Goal: Task Accomplishment & Management: Manage account settings

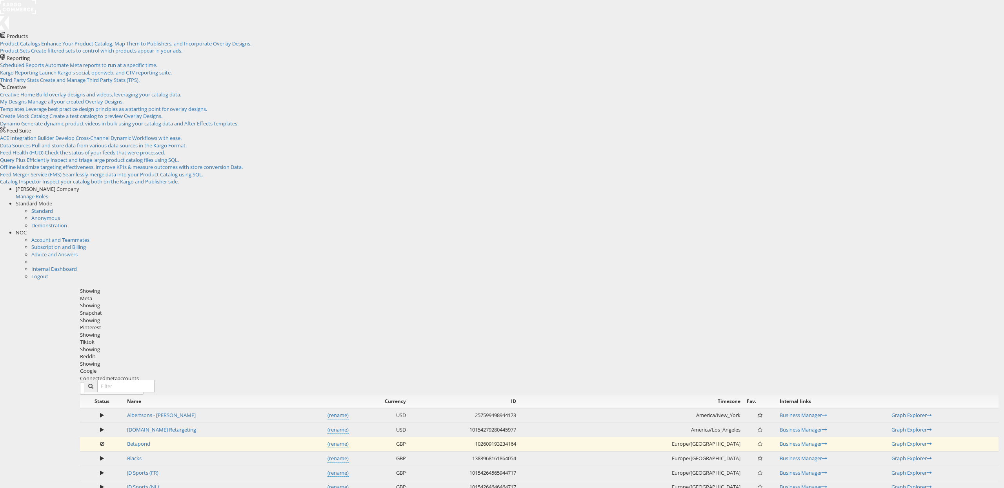
click at [329, 309] on div "Snapchat" at bounding box center [539, 312] width 918 height 7
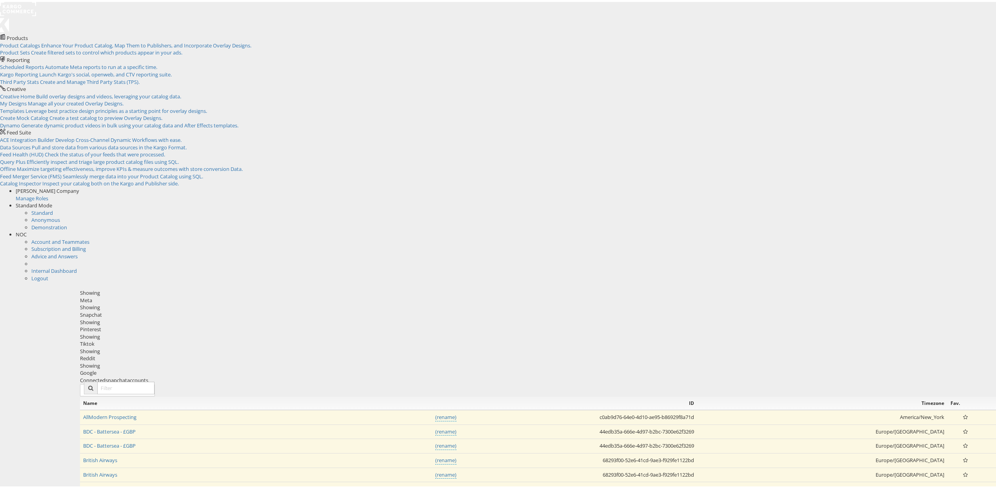
click at [394, 324] on div "Pinterest" at bounding box center [539, 327] width 918 height 7
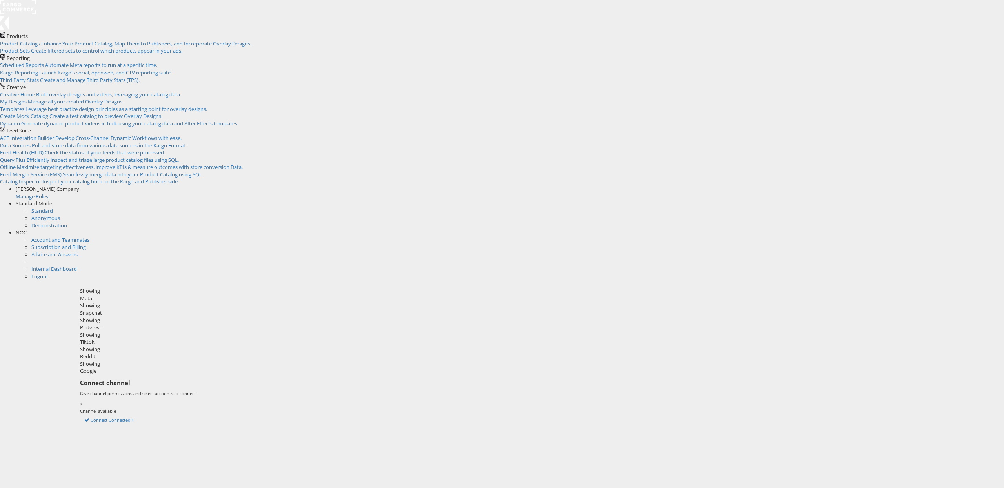
click at [458, 338] on div "Tiktok" at bounding box center [539, 341] width 918 height 7
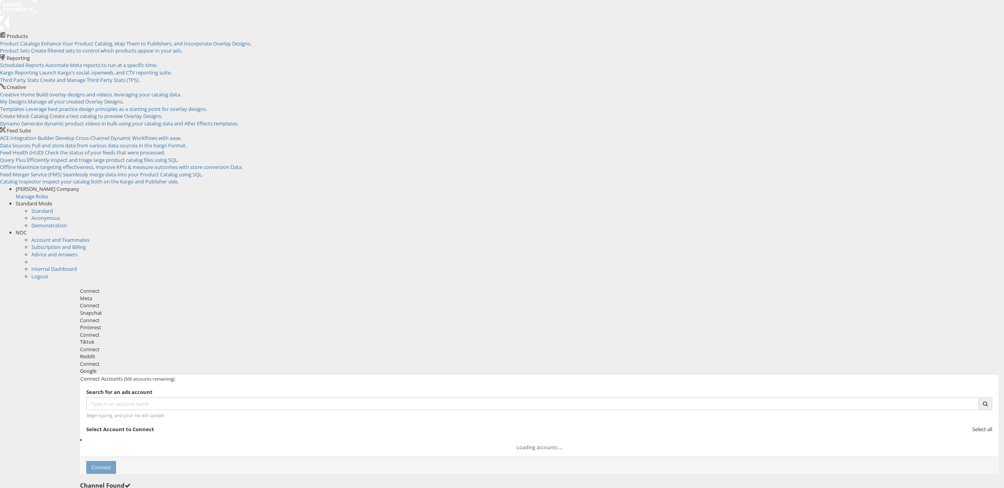
click at [498, 353] on div "Reddit" at bounding box center [539, 356] width 918 height 7
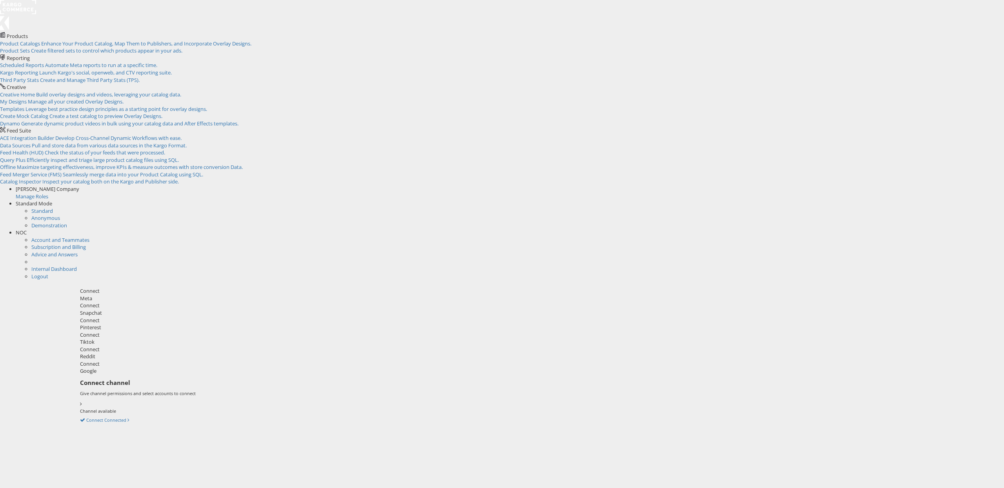
click at [547, 367] on div "Google" at bounding box center [539, 370] width 918 height 7
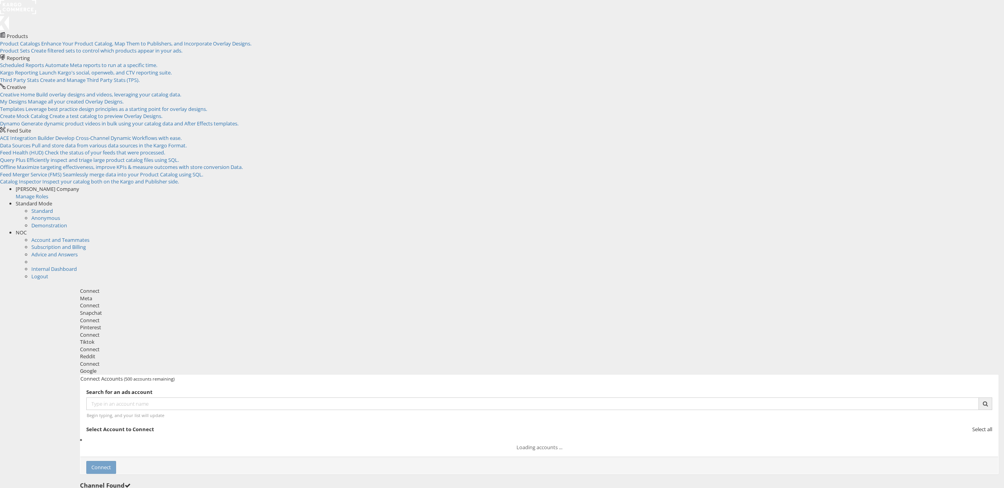
click at [417, 324] on div "Pinterest" at bounding box center [539, 327] width 918 height 7
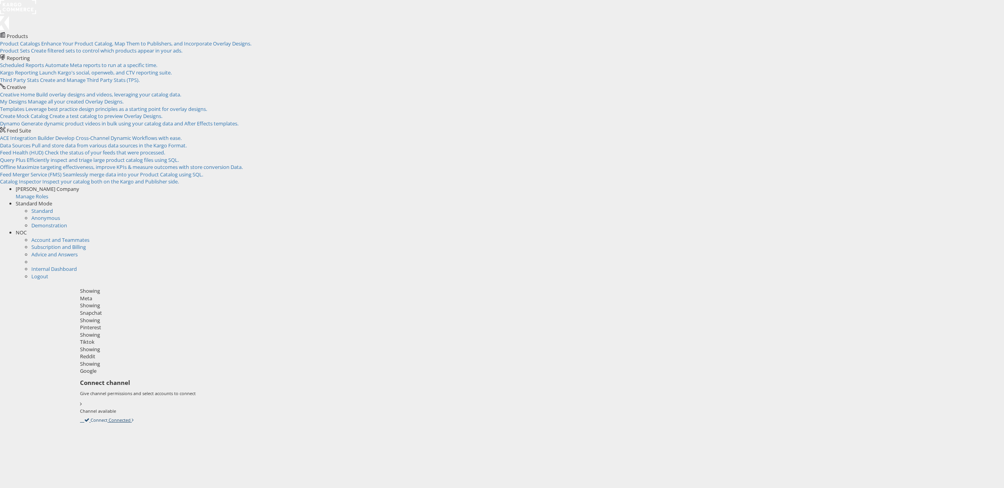
click at [134, 416] on link "Connect Connected" at bounding box center [107, 419] width 54 height 7
click at [357, 309] on div "Snapchat" at bounding box center [539, 312] width 918 height 7
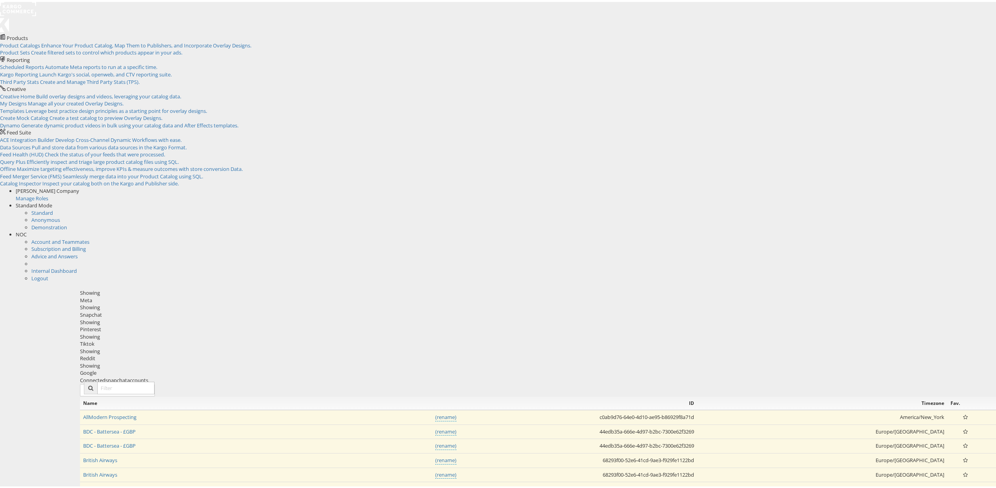
click at [285, 295] on div "Meta" at bounding box center [539, 298] width 918 height 7
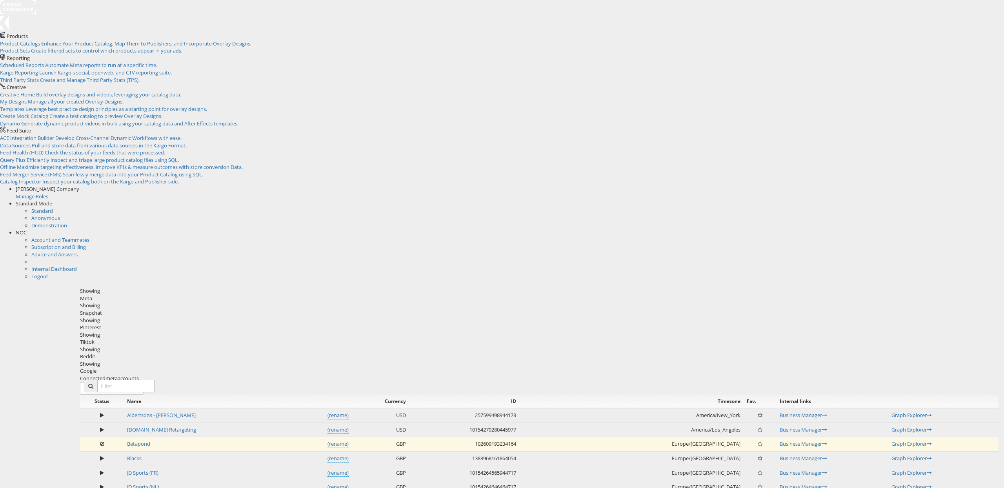
click at [340, 309] on div "Snapchat" at bounding box center [539, 312] width 918 height 7
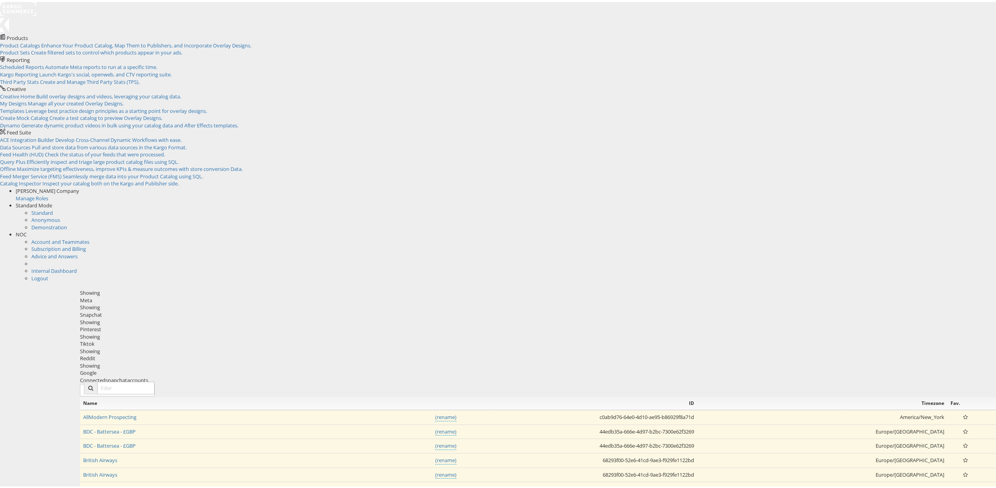
click at [384, 324] on div "Pinterest" at bounding box center [539, 327] width 918 height 7
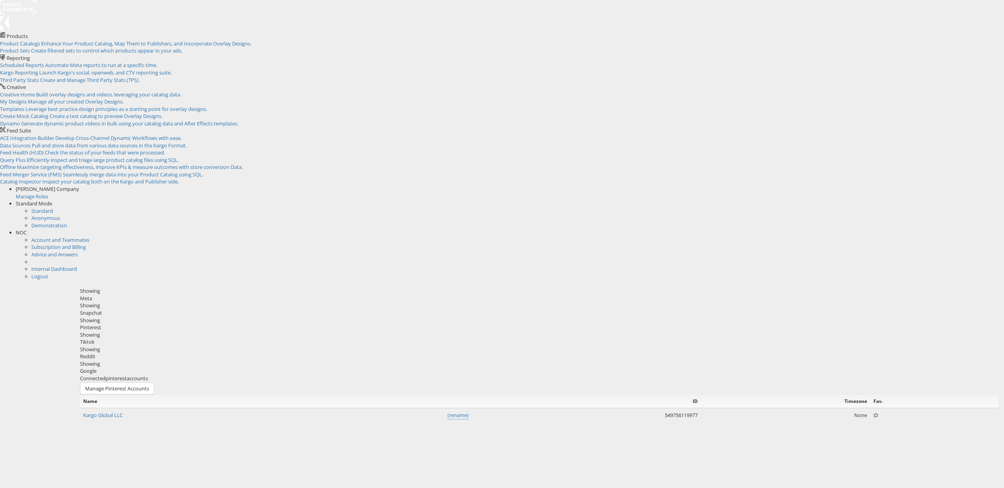
click at [457, 338] on div "Tiktok" at bounding box center [539, 341] width 918 height 7
